Goal: Find contact information: Find contact information

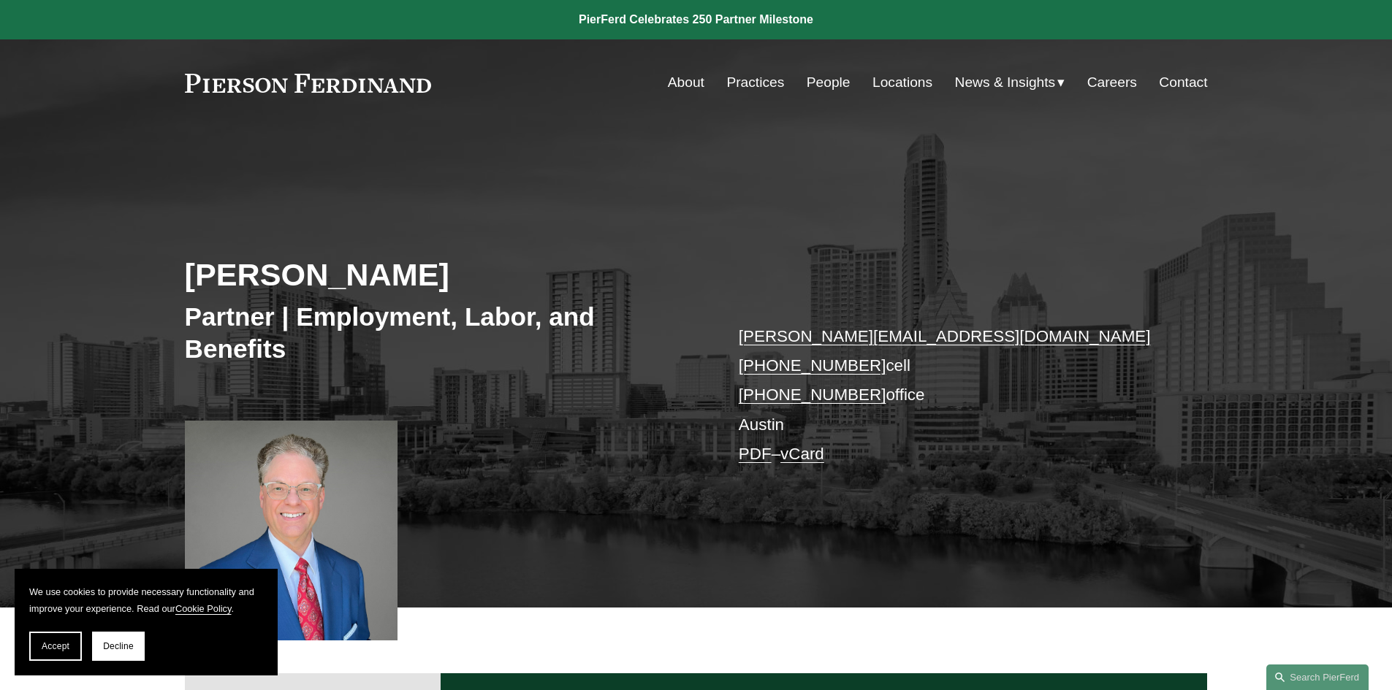
click at [1175, 83] on link "Contact" at bounding box center [1183, 83] width 48 height 28
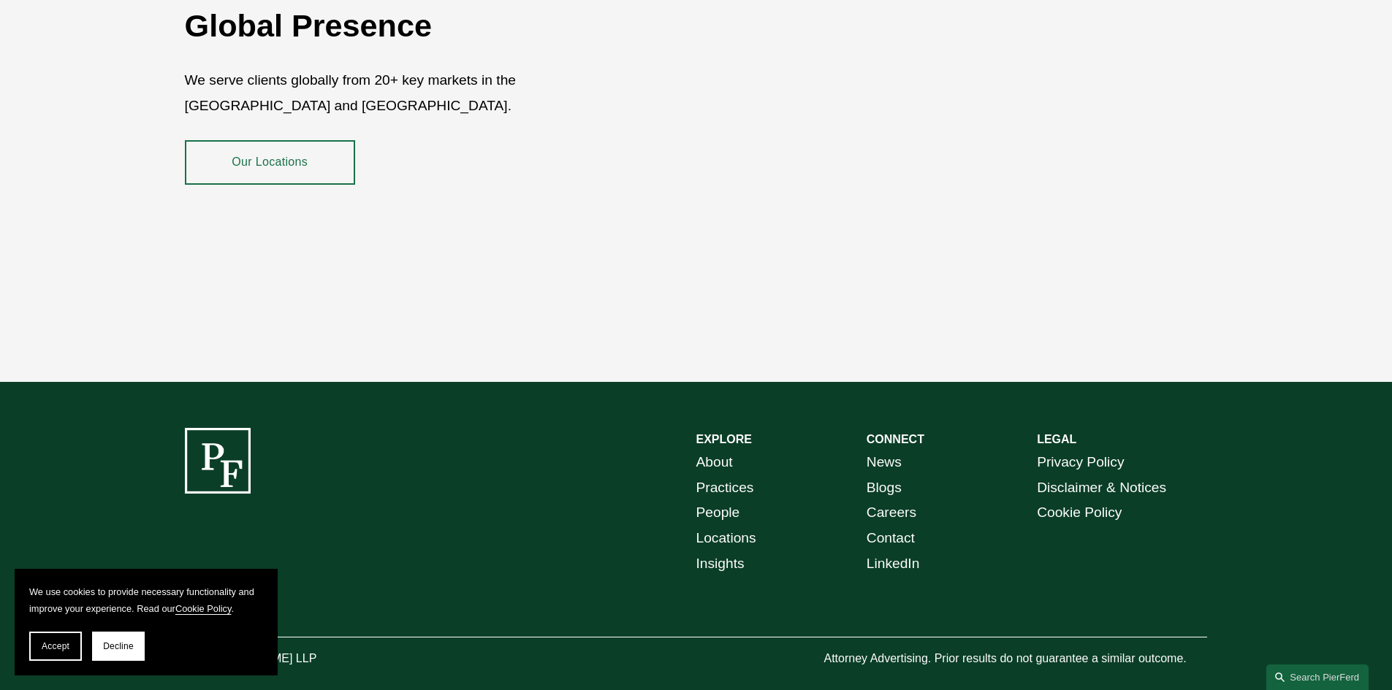
scroll to position [2672, 0]
